Goal: Task Accomplishment & Management: Complete application form

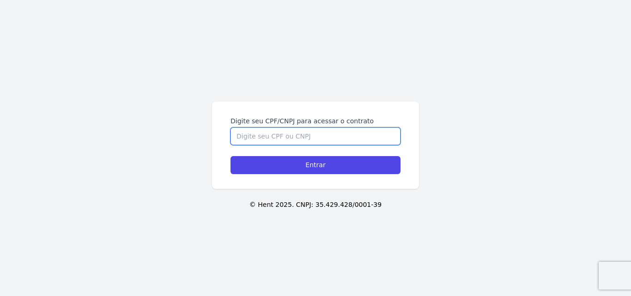
click at [284, 139] on input "Digite seu CPF/CNPJ para acessar o contrato" at bounding box center [316, 137] width 170 height 18
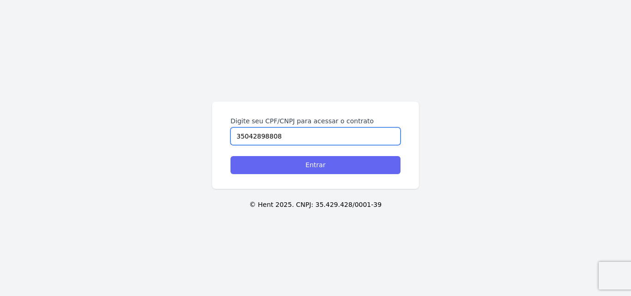
type input "35042898808"
click at [309, 161] on input "Entrar" at bounding box center [316, 165] width 170 height 18
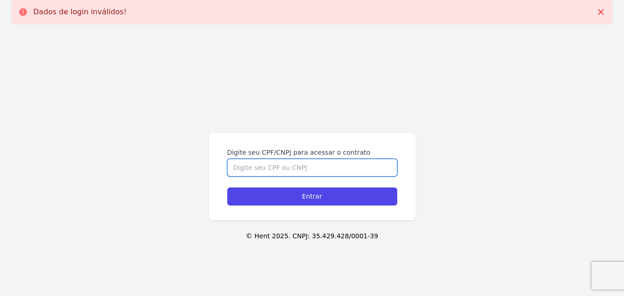
click at [313, 170] on input "Digite seu CPF/CNPJ para acessar o contrato" at bounding box center [312, 168] width 170 height 18
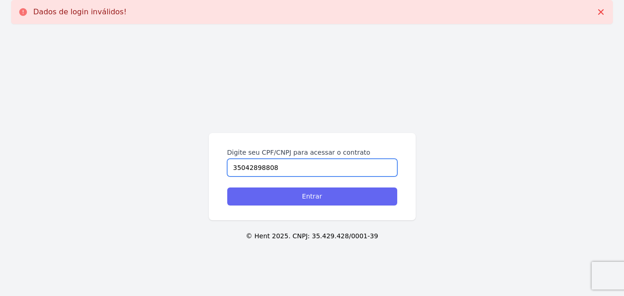
type input "35042898808"
click at [319, 197] on input "Entrar" at bounding box center [312, 197] width 170 height 18
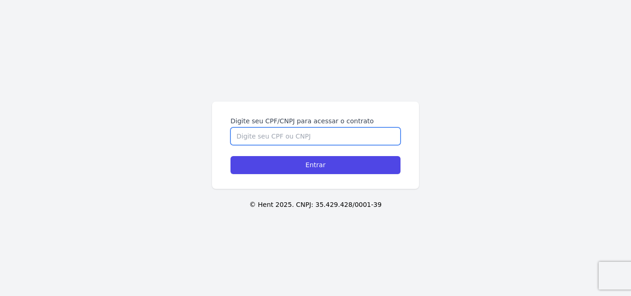
click at [290, 135] on input "Digite seu CPF/CNPJ para acessar o contrato" at bounding box center [316, 137] width 170 height 18
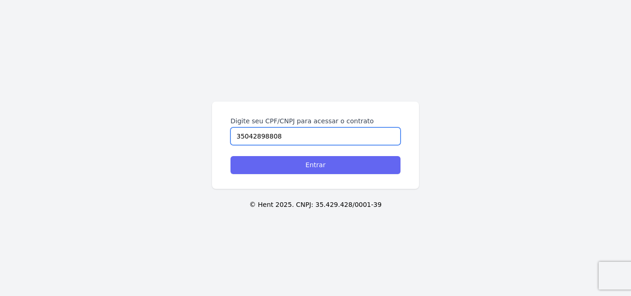
type input "35042898808"
click at [299, 168] on input "Entrar" at bounding box center [316, 165] width 170 height 18
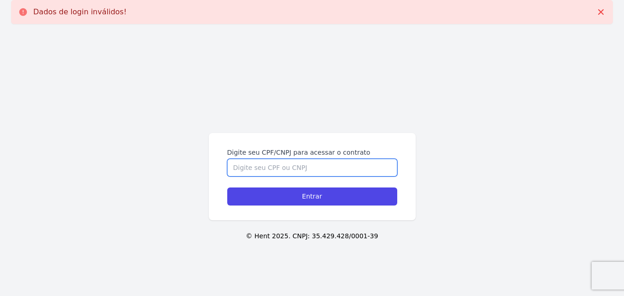
click at [294, 166] on input "Digite seu CPF/CNPJ para acessar o contrato" at bounding box center [312, 168] width 170 height 18
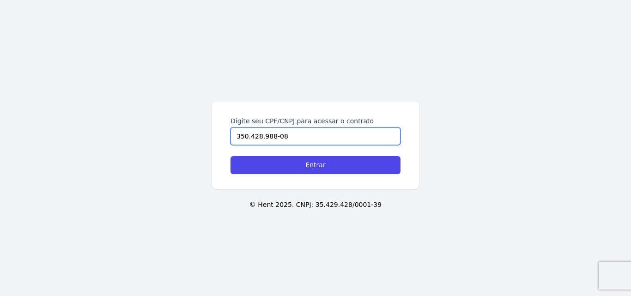
type input "350.428.988-08"
click at [311, 197] on div "Digite seu CPF/CNPJ para acessar o contrato 350.428.988-08 Entrar © Hent 2025. …" at bounding box center [315, 148] width 631 height 296
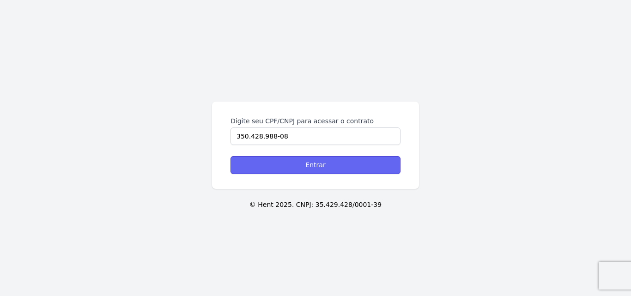
click at [320, 170] on input "Entrar" at bounding box center [316, 165] width 170 height 18
